Goal: Task Accomplishment & Management: Manage account settings

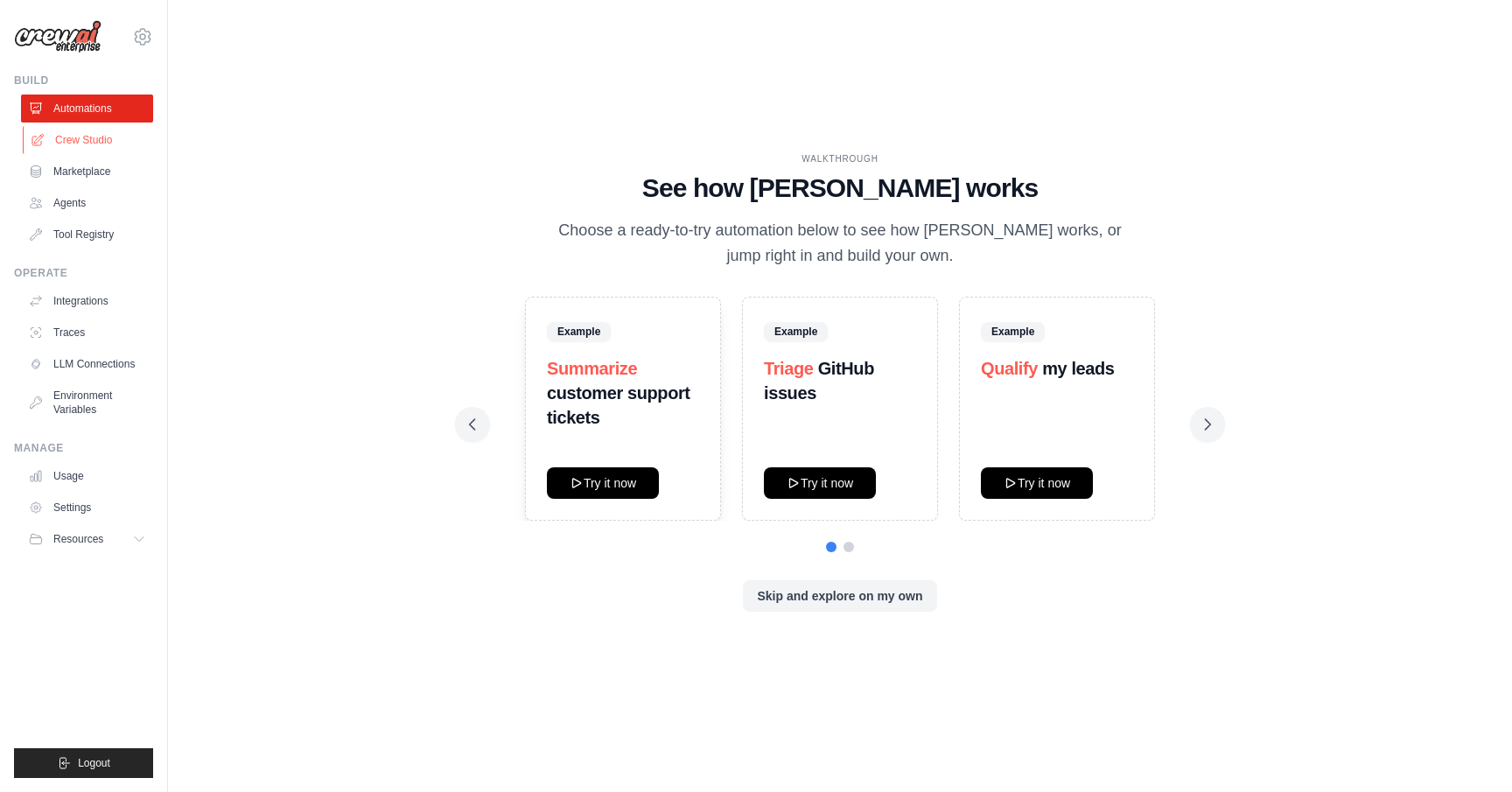
click at [107, 133] on link "Crew Studio" at bounding box center [89, 139] width 132 height 28
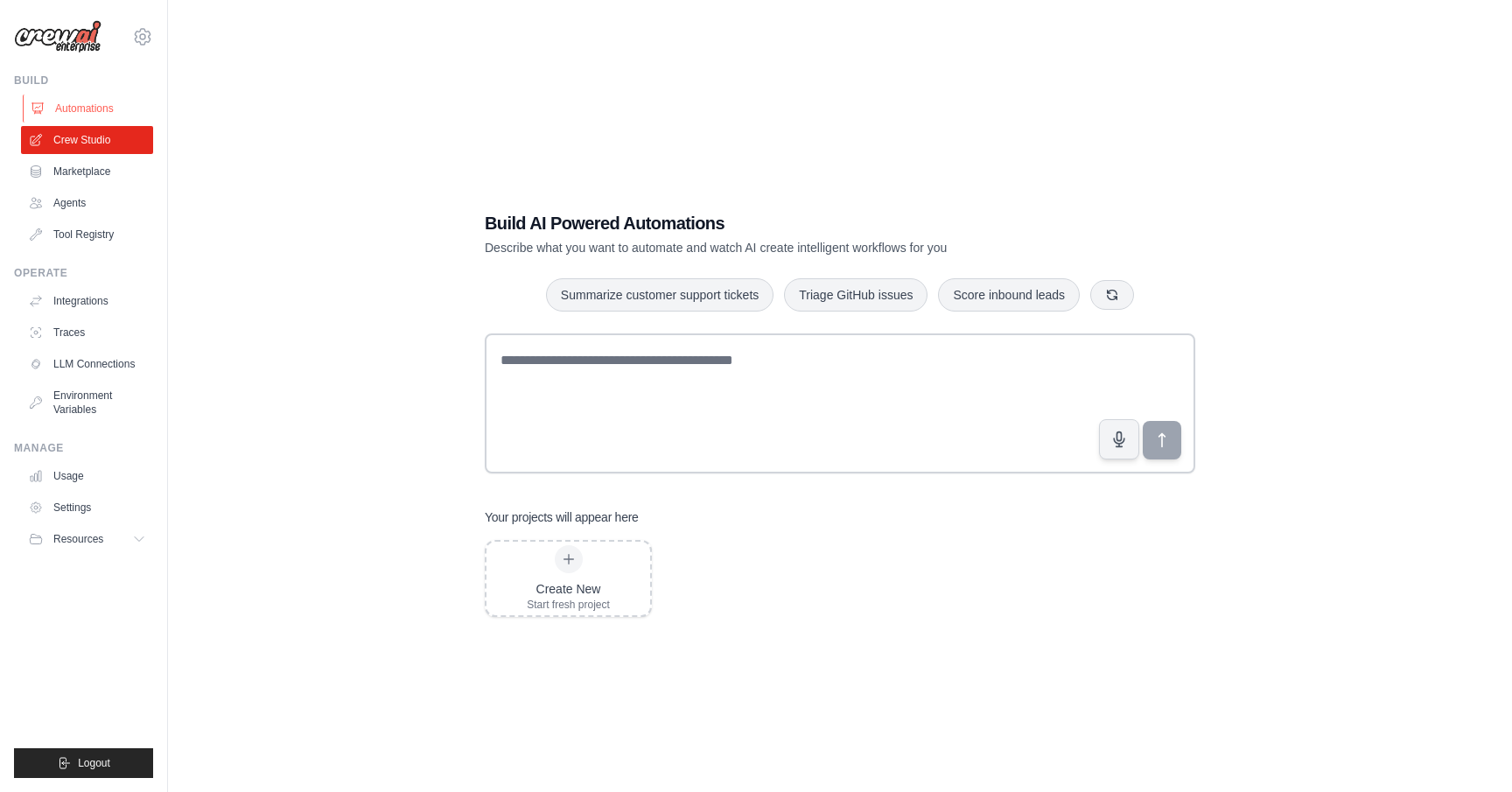
click at [124, 109] on link "Automations" at bounding box center [89, 108] width 132 height 28
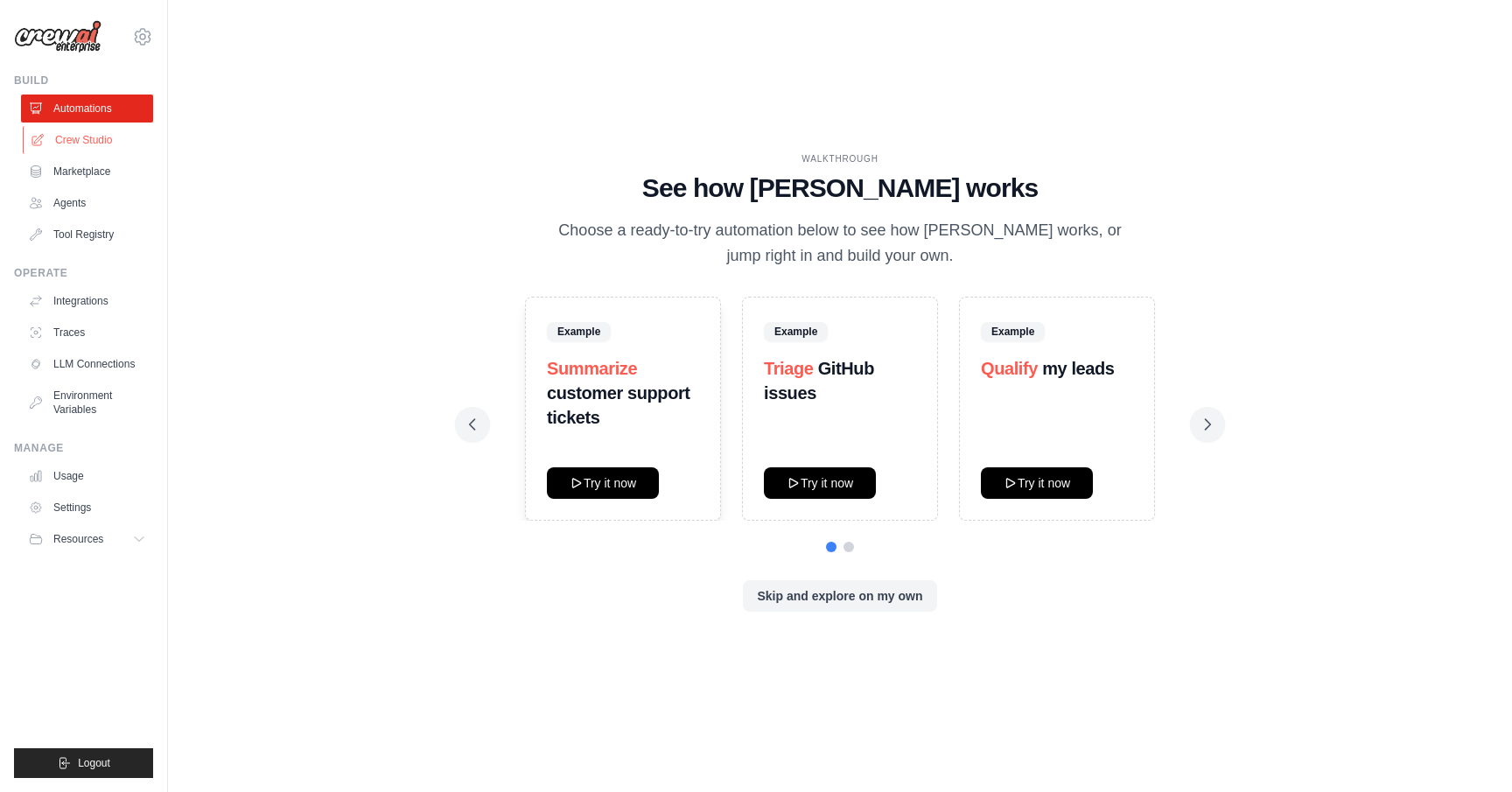
click at [114, 145] on link "Crew Studio" at bounding box center [89, 139] width 132 height 28
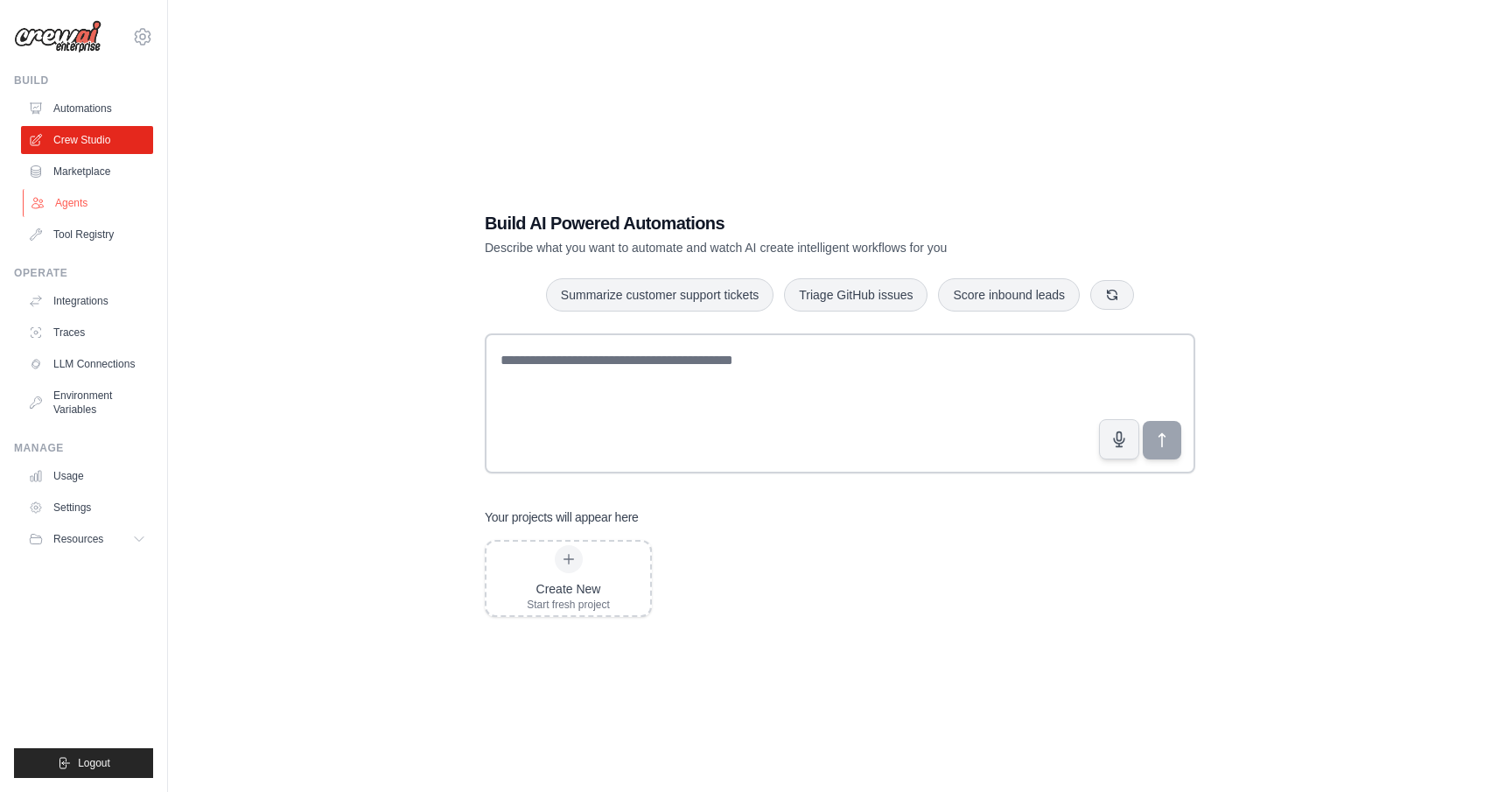
click at [105, 198] on link "Agents" at bounding box center [89, 203] width 132 height 28
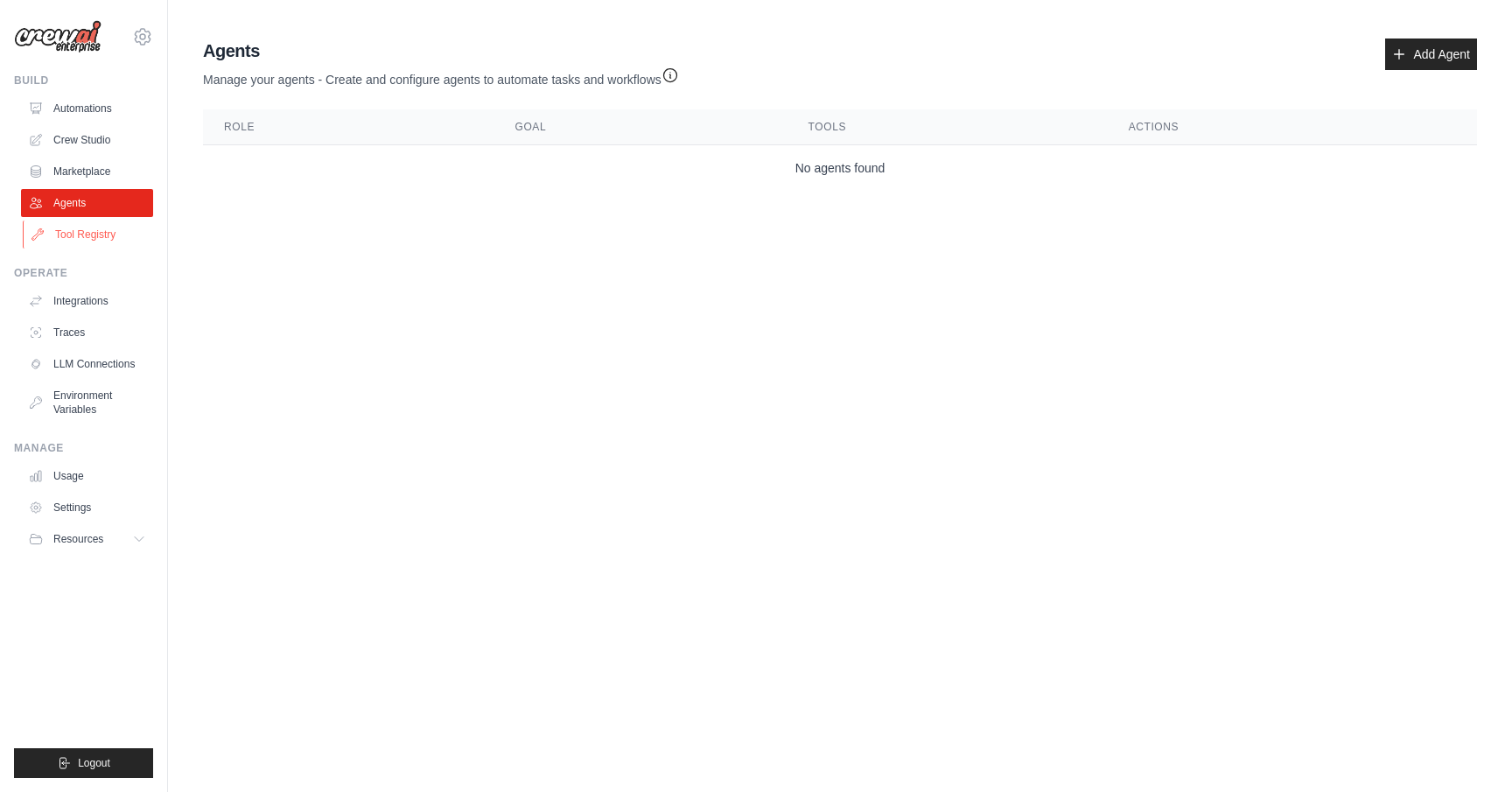
click at [71, 220] on link "Tool Registry" at bounding box center [89, 234] width 132 height 28
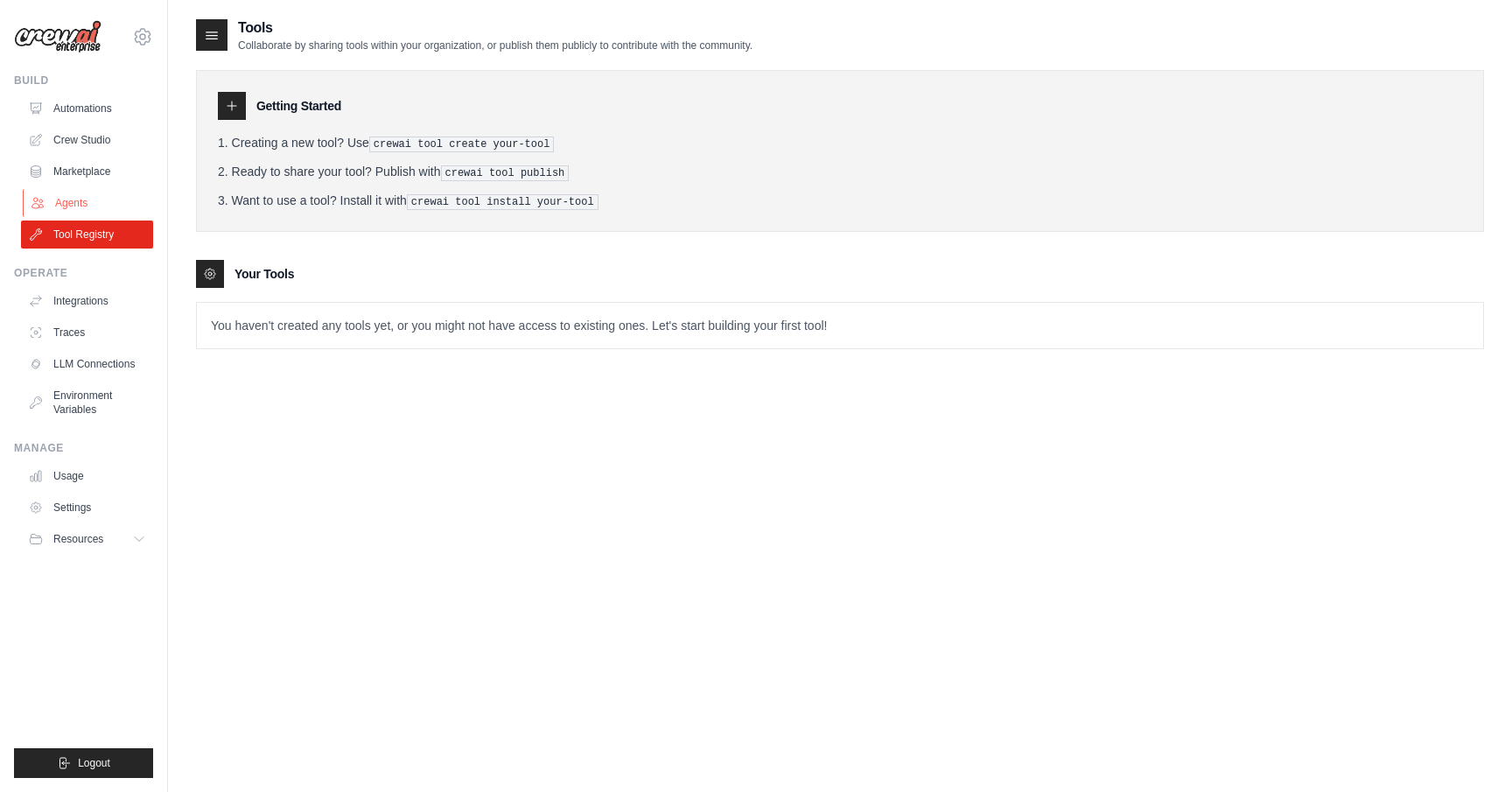
click at [93, 198] on link "Agents" at bounding box center [89, 203] width 132 height 28
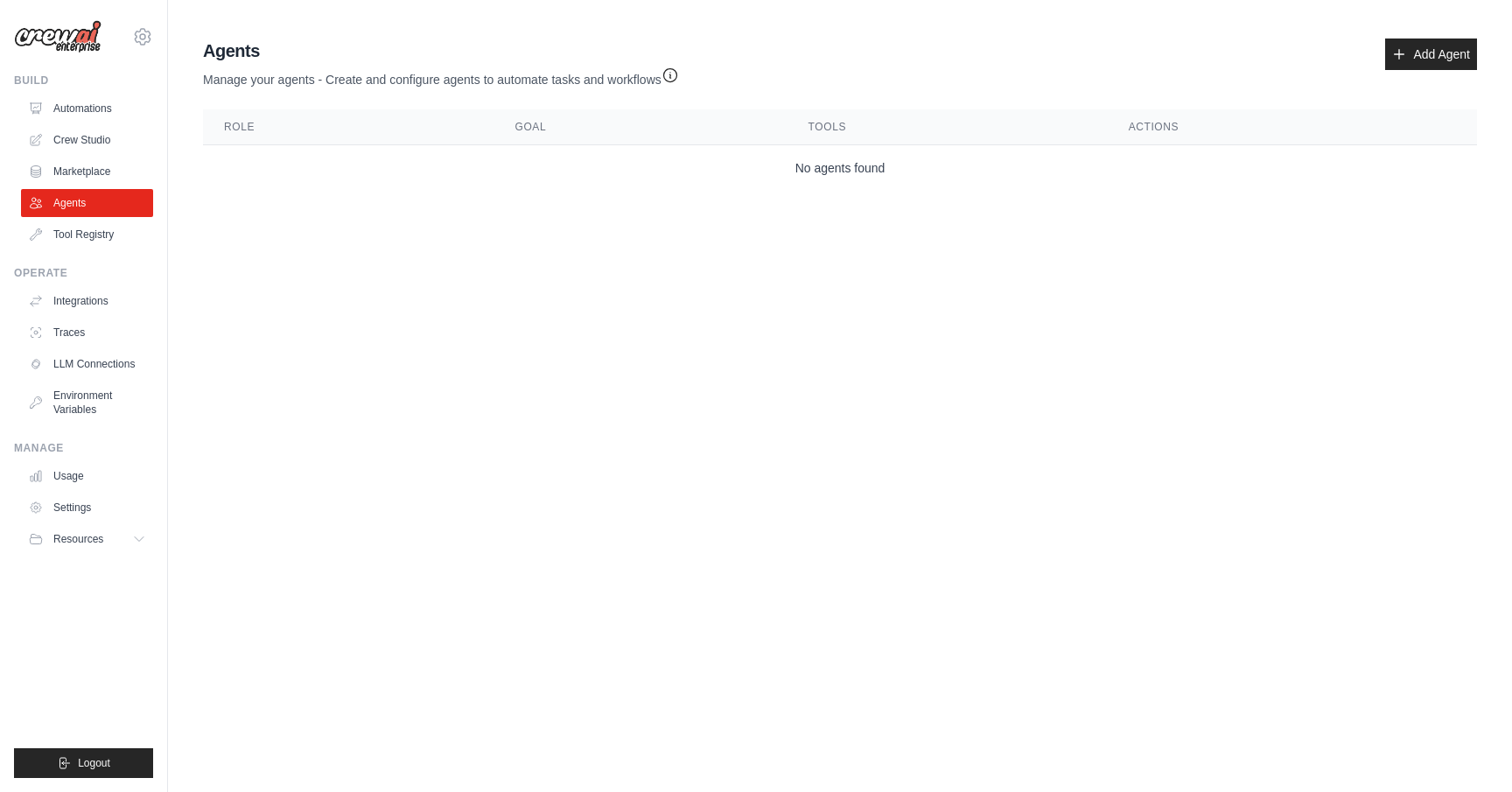
click at [103, 279] on div "Operate" at bounding box center [83, 273] width 139 height 14
click at [103, 289] on link "Integrations" at bounding box center [89, 301] width 132 height 28
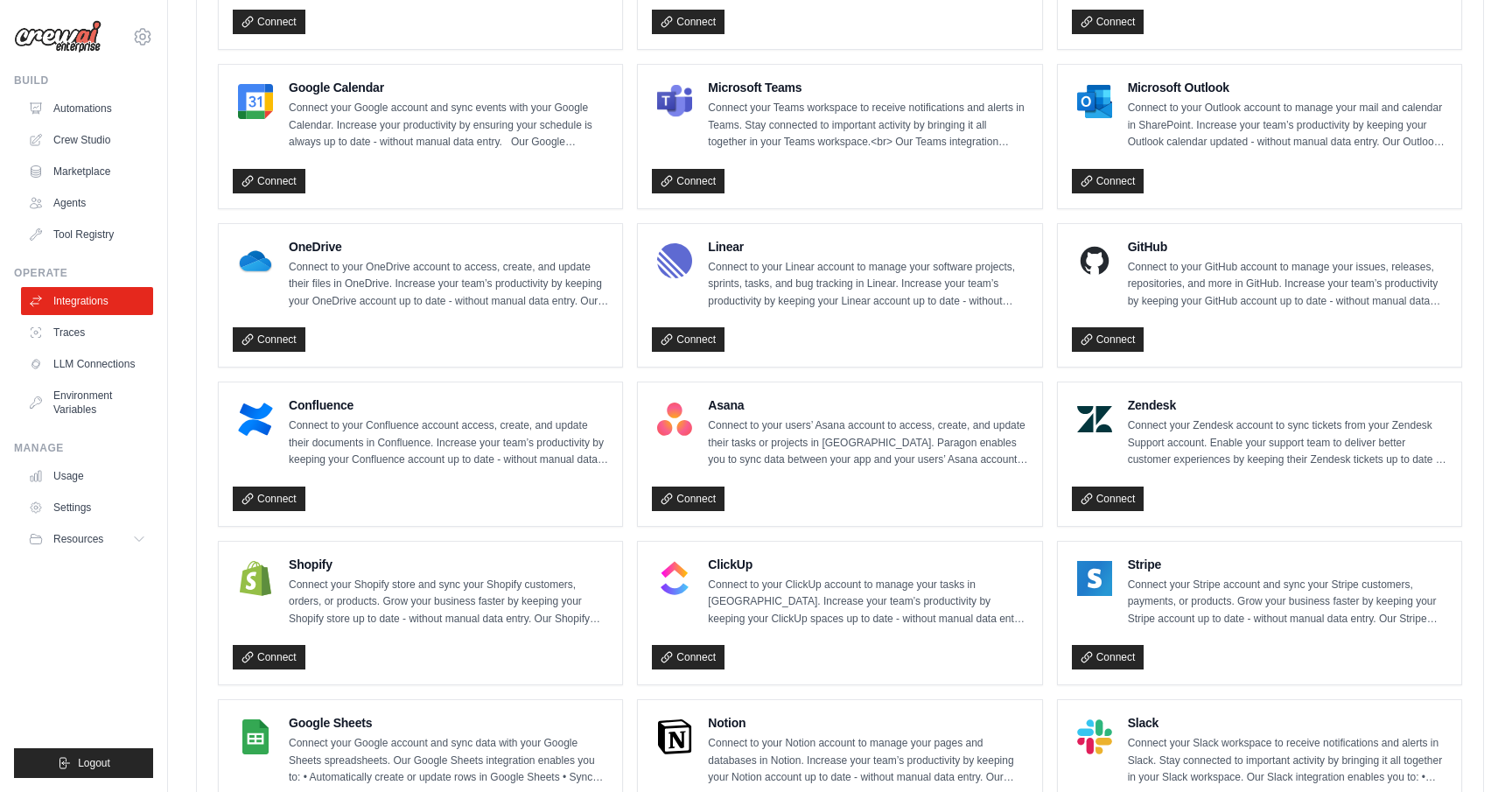
scroll to position [891, 0]
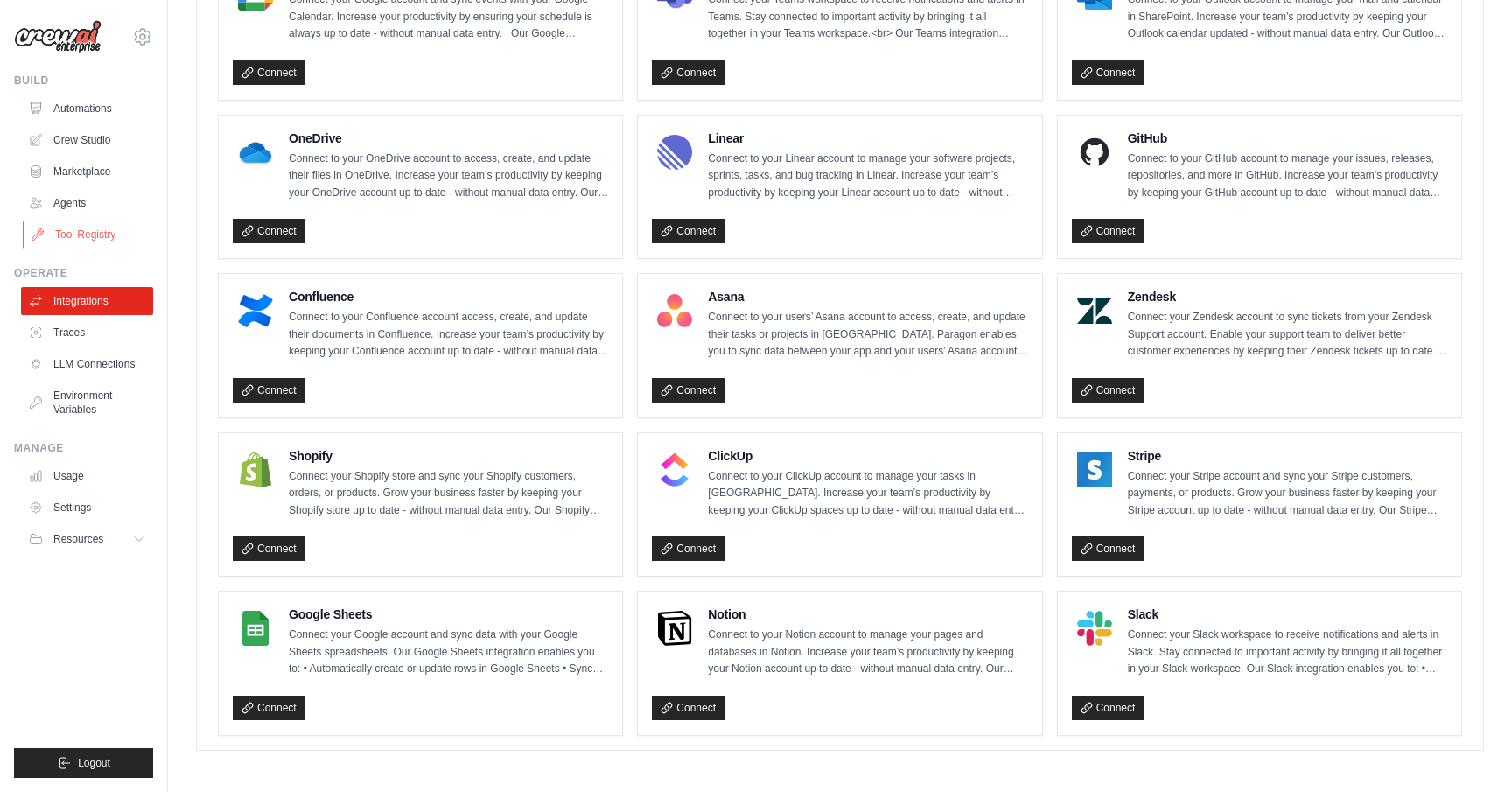
click at [134, 234] on link "Tool Registry" at bounding box center [89, 234] width 132 height 28
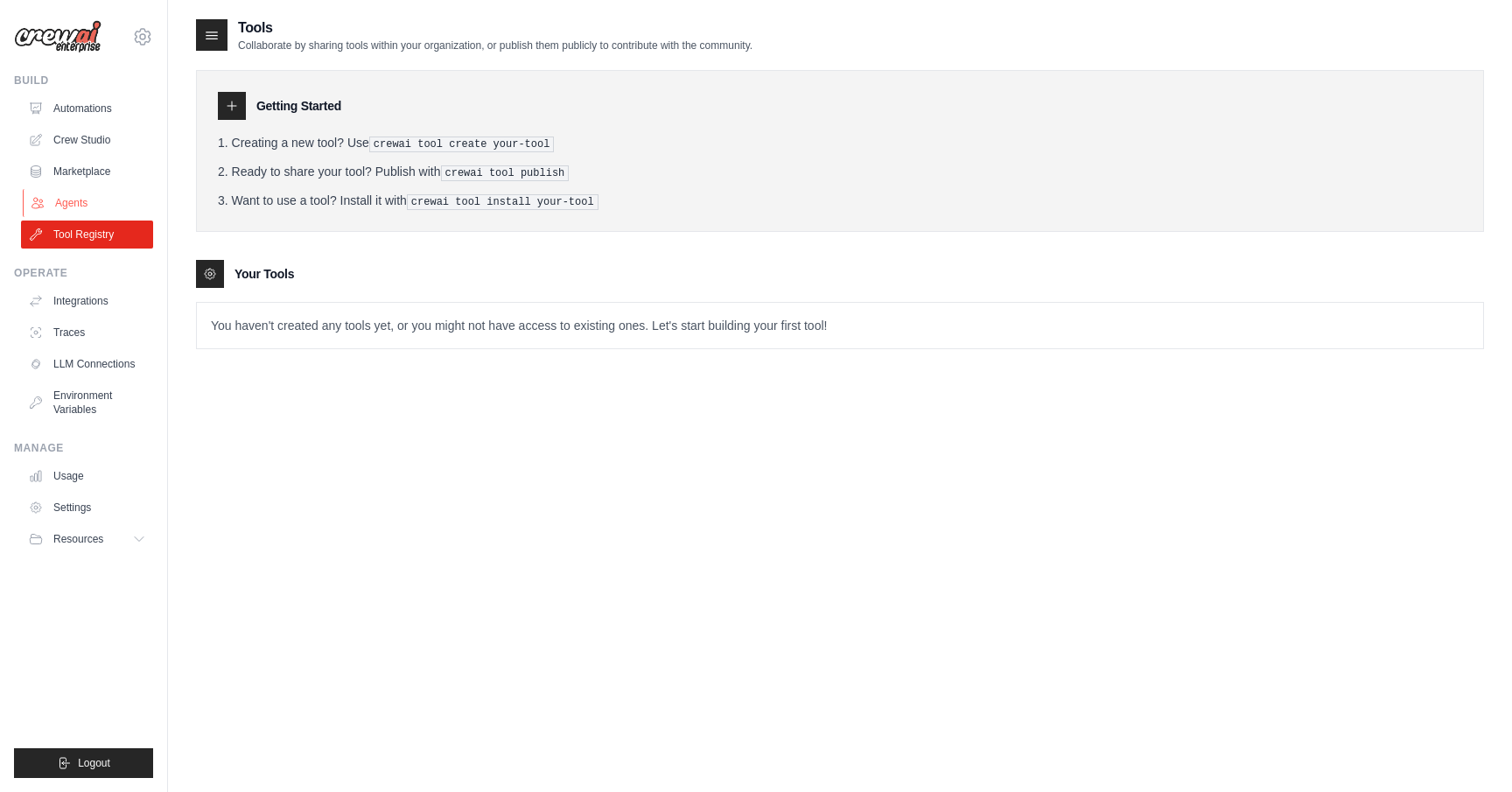
click at [116, 192] on link "Agents" at bounding box center [89, 203] width 132 height 28
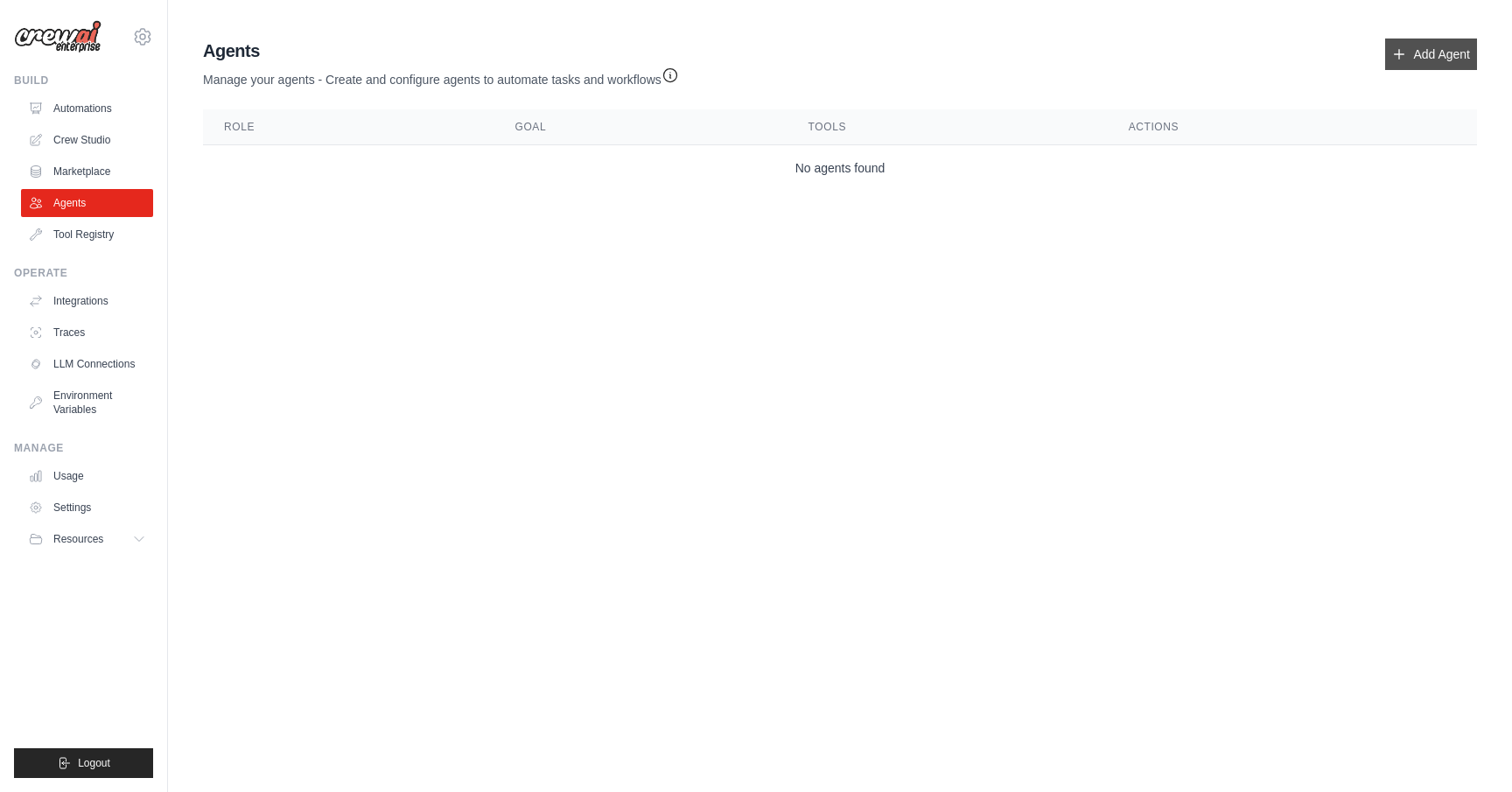
click at [1441, 65] on link "Add Agent" at bounding box center [1431, 55] width 92 height 31
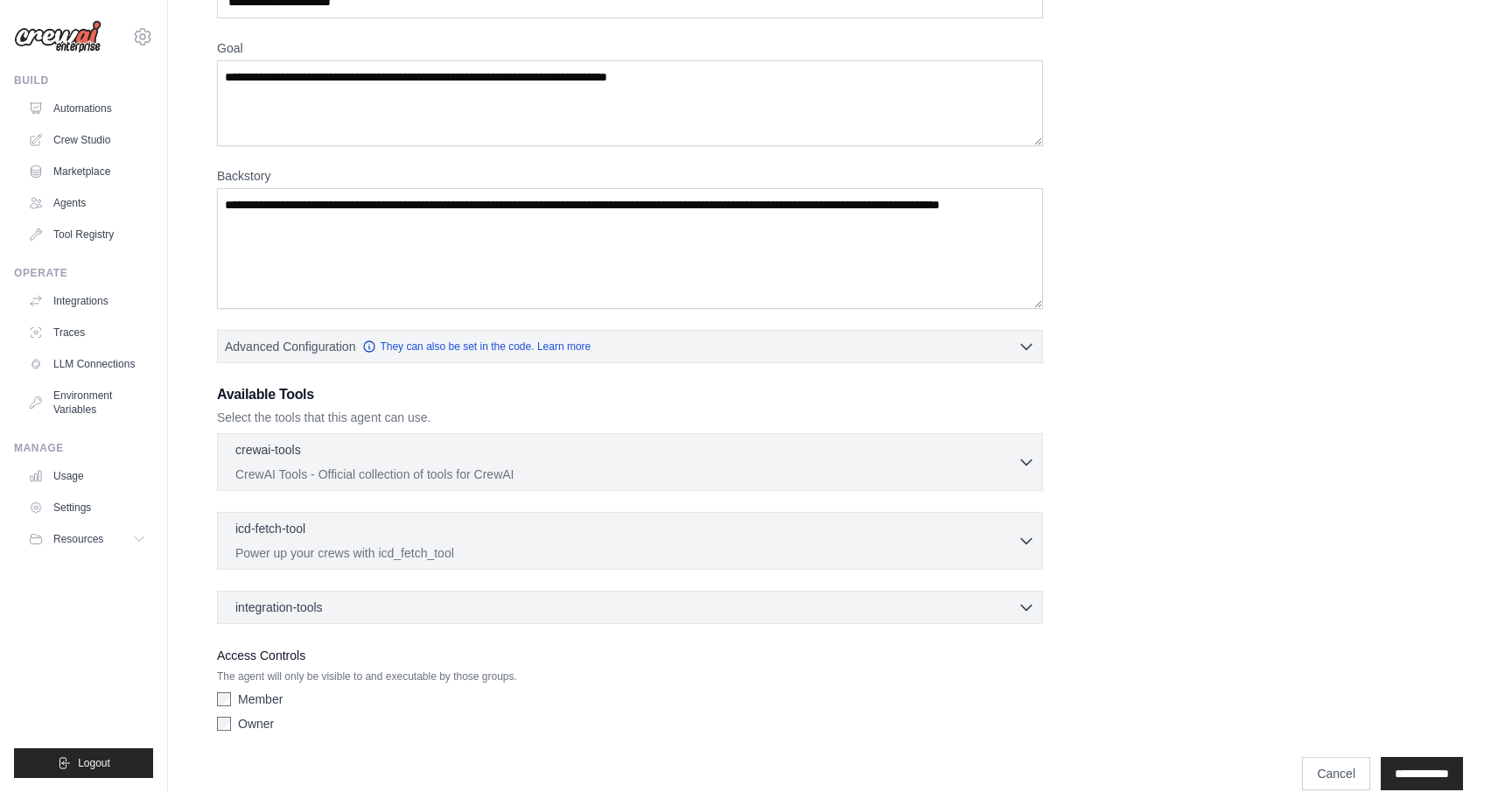
scroll to position [147, 0]
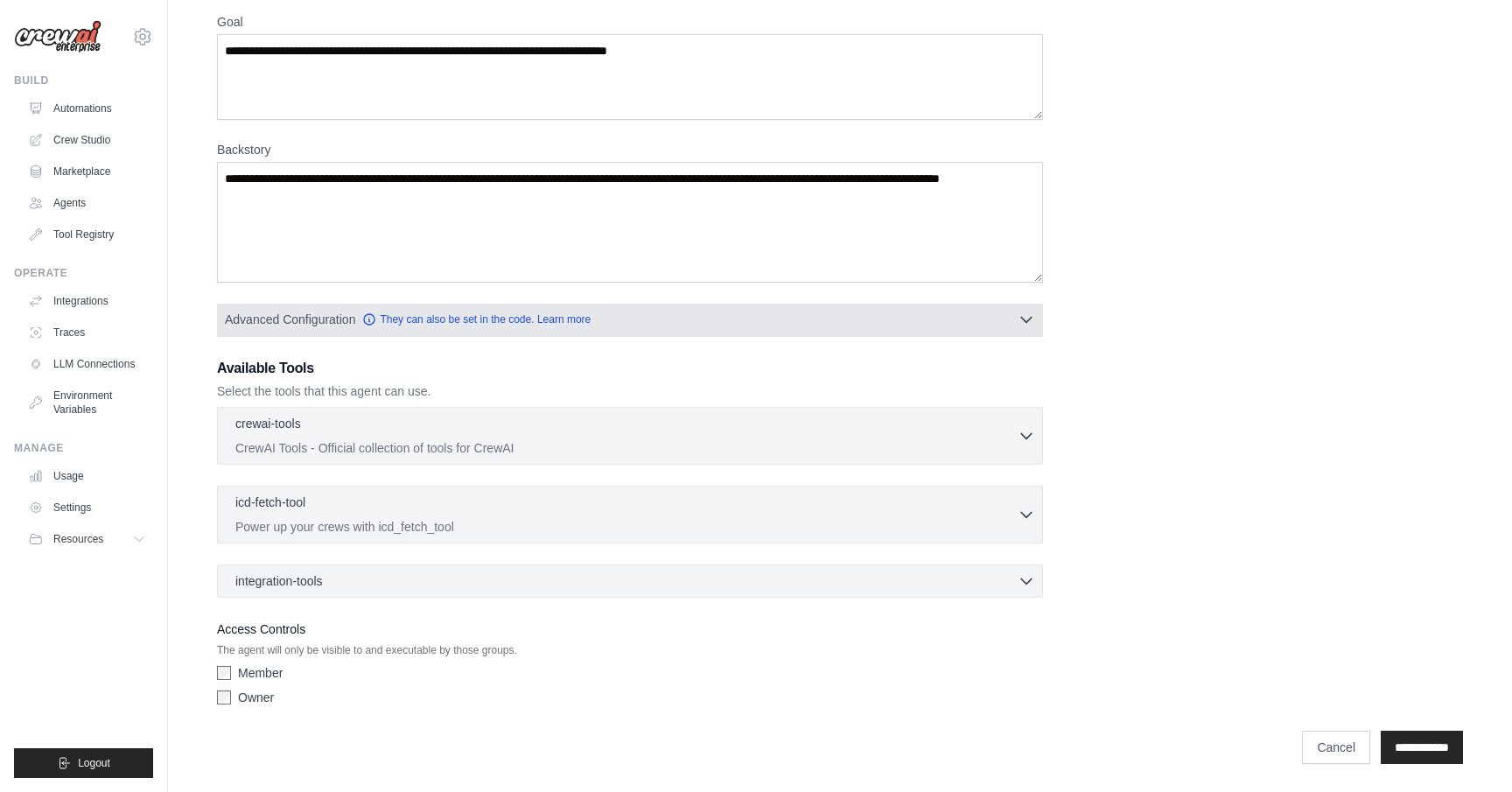
click at [930, 305] on button "Advanced Configuration They can also be set in the code. Learn more" at bounding box center [630, 320] width 824 height 31
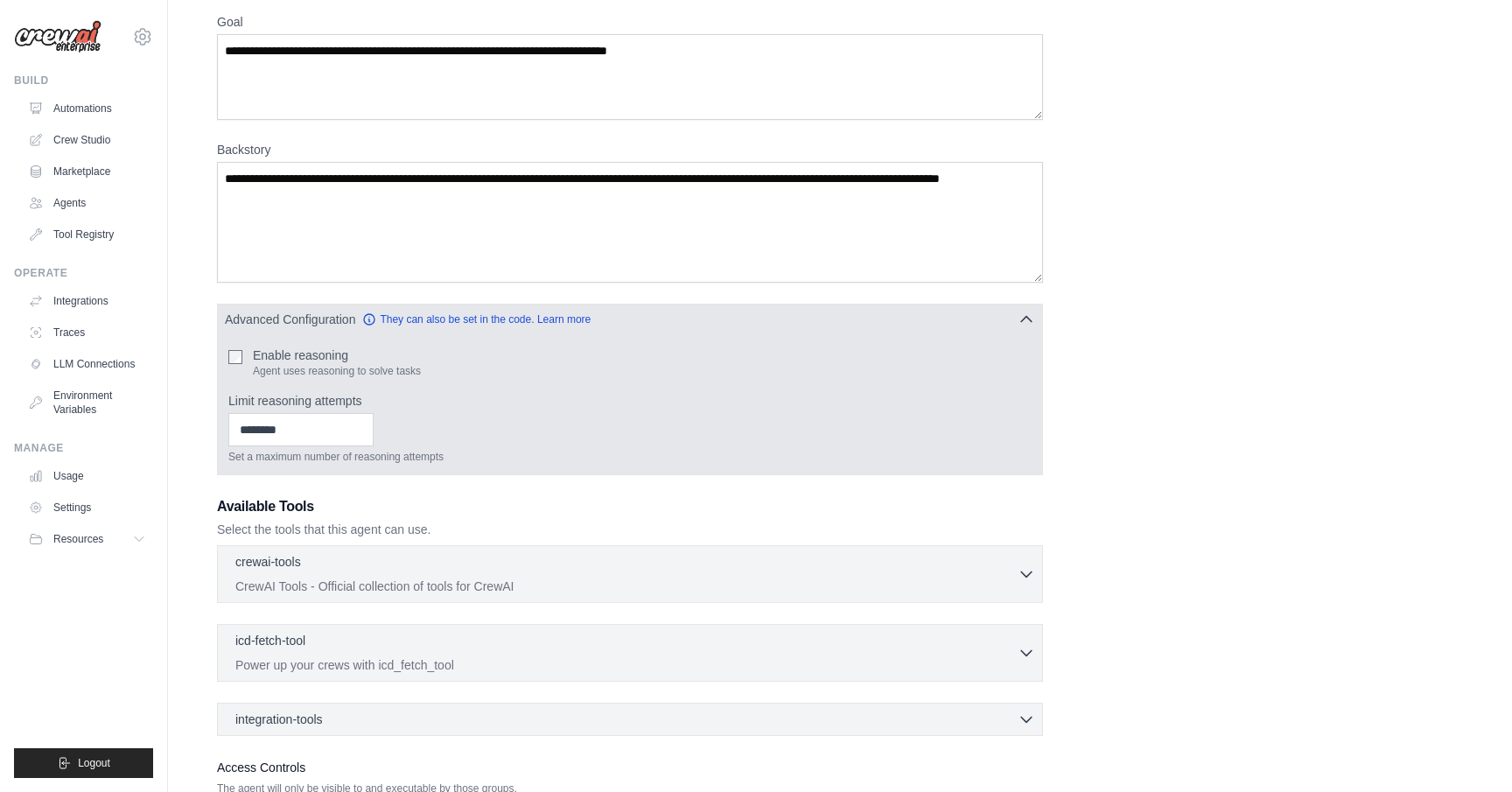
click at [929, 305] on button "Advanced Configuration They can also be set in the code. Learn more" at bounding box center [630, 320] width 824 height 31
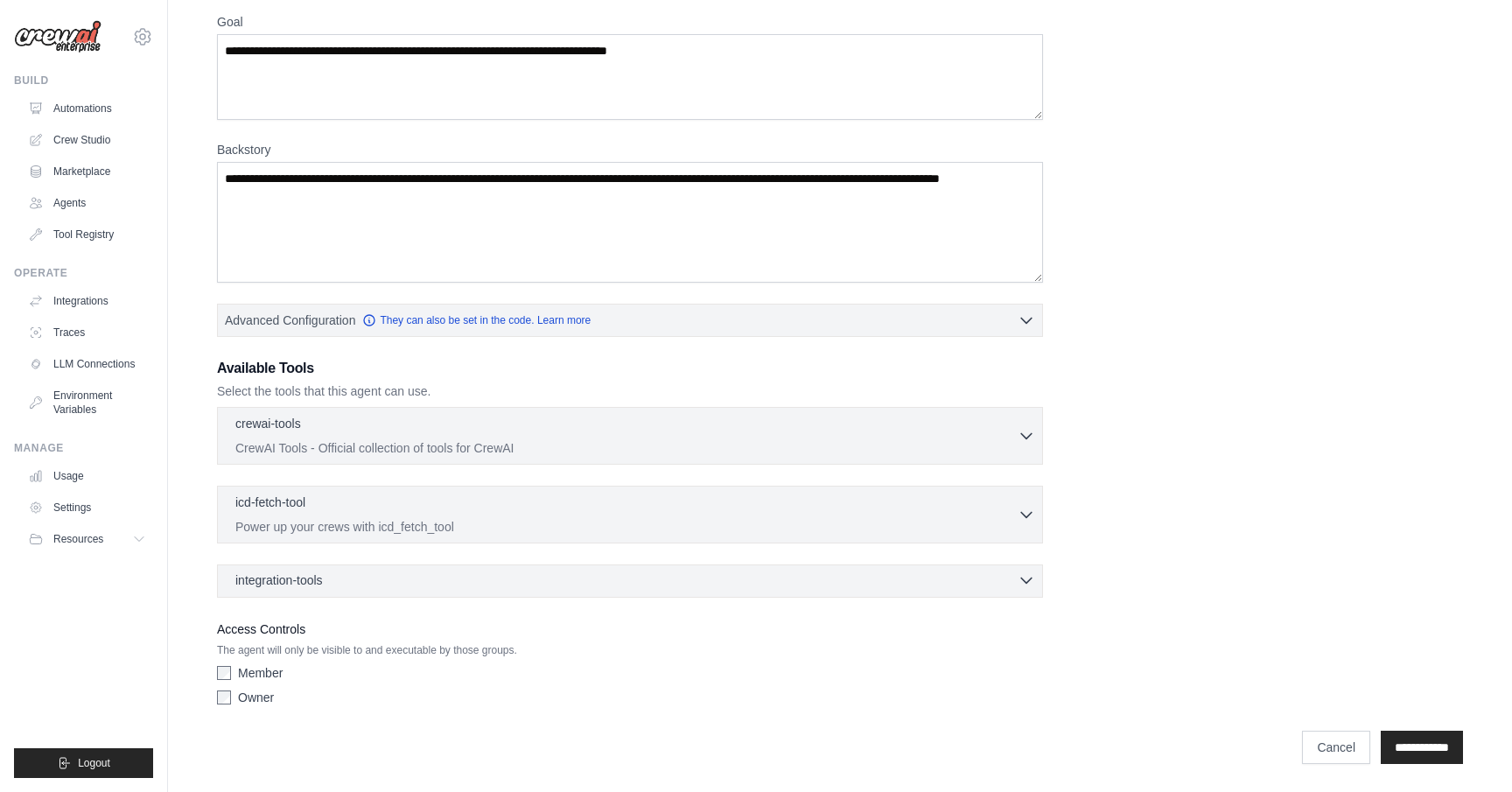
click at [610, 588] on div "integration-tools 0 selected" at bounding box center [635, 581] width 800 height 18
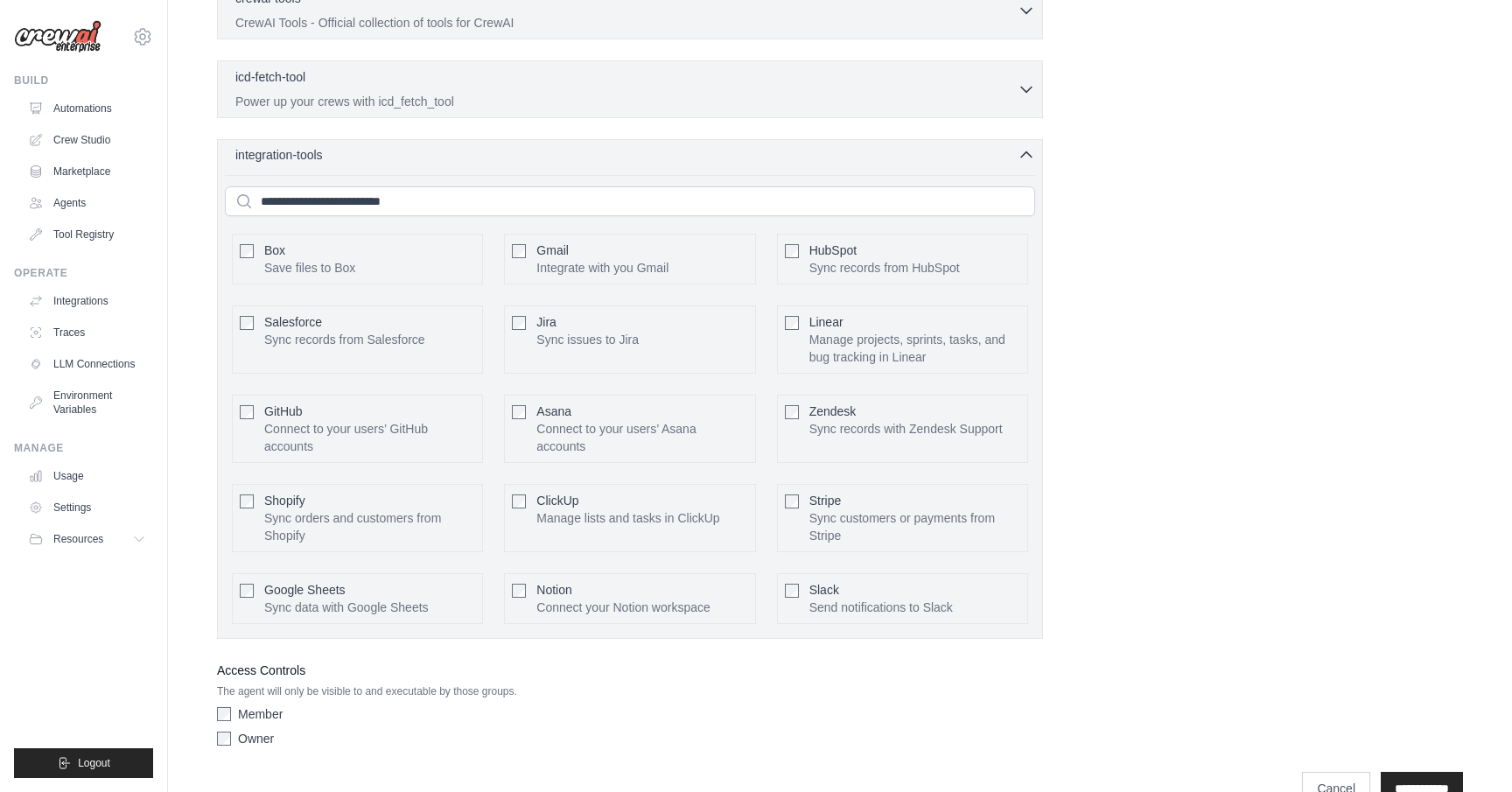
scroll to position [614, 0]
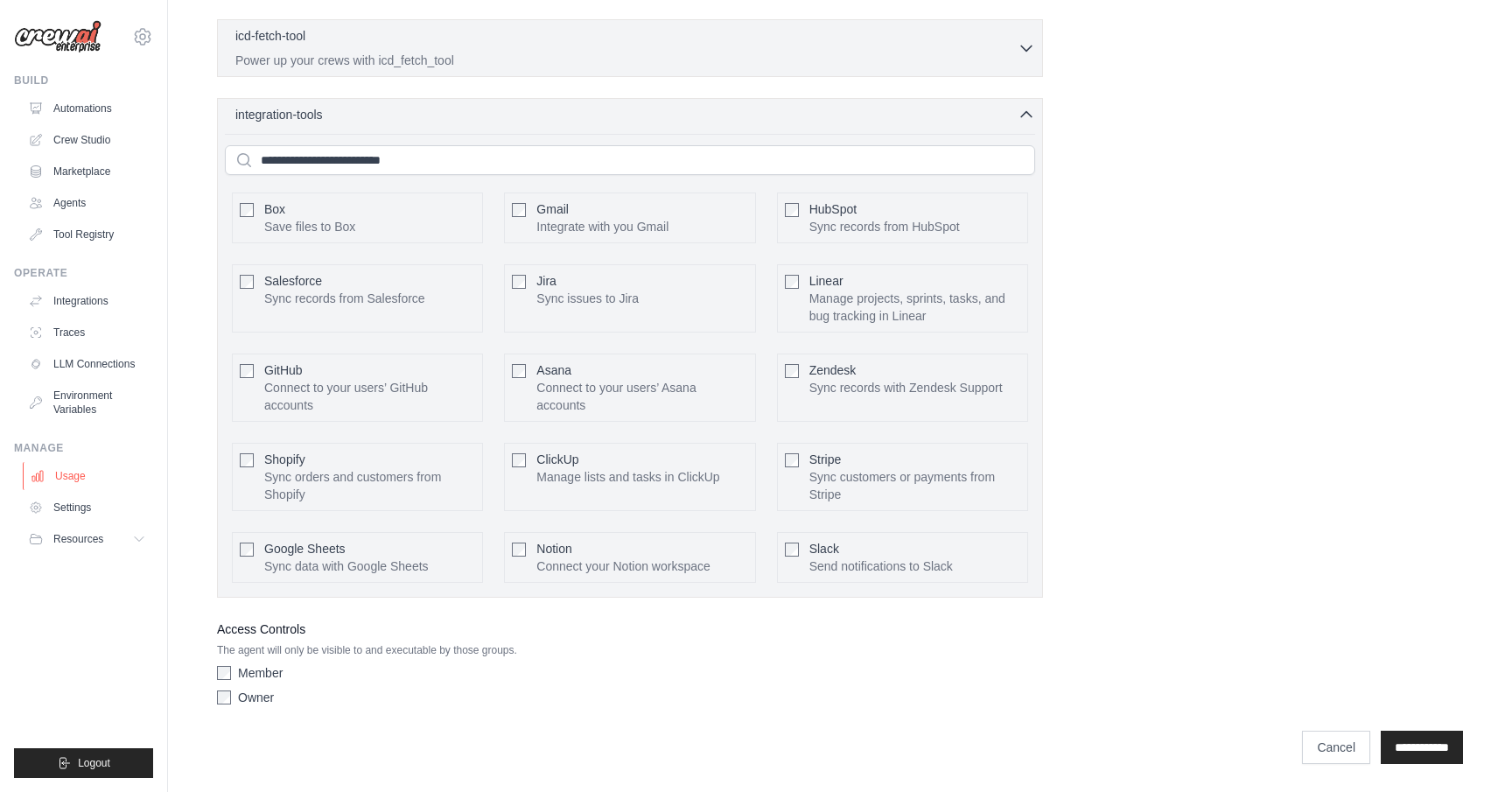
click at [97, 469] on link "Usage" at bounding box center [89, 475] width 132 height 28
